Goal: Complete application form

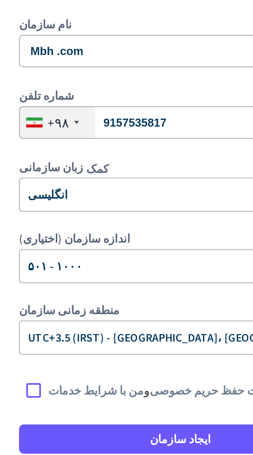
click at [123, 180] on input "text" at bounding box center [121, 179] width 87 height 4
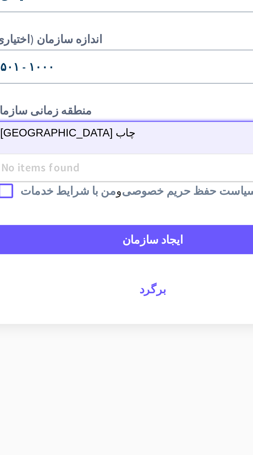
type input "[GEOGRAPHIC_DATA] چابهار"
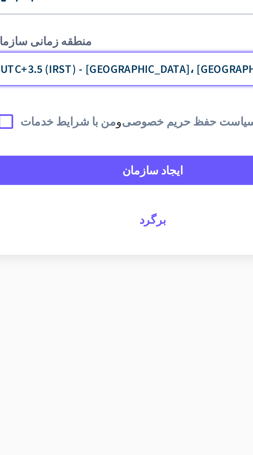
click at [80, 198] on div at bounding box center [79, 197] width 9 height 9
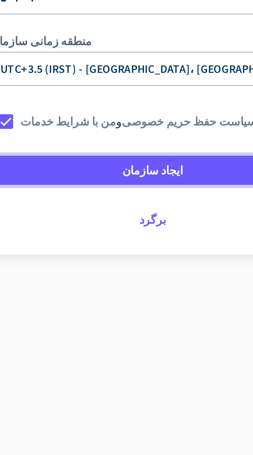
click at [103, 213] on span at bounding box center [126, 213] width 103 height 12
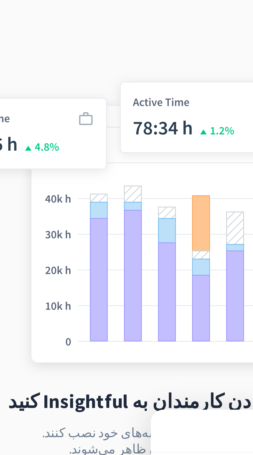
scroll to position [52, 0]
